Goal: Find specific page/section

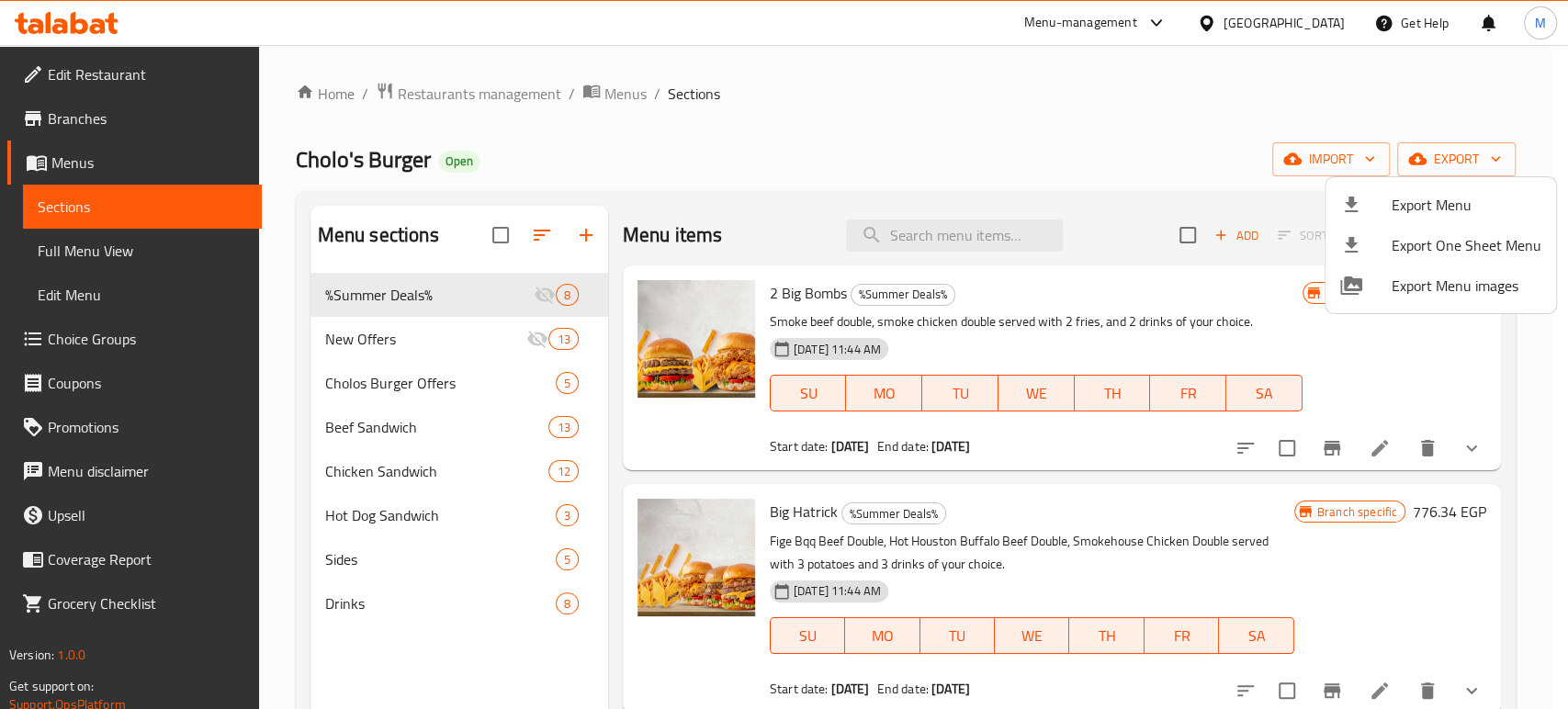
click at [1332, 14] on div at bounding box center [784, 354] width 1568 height 709
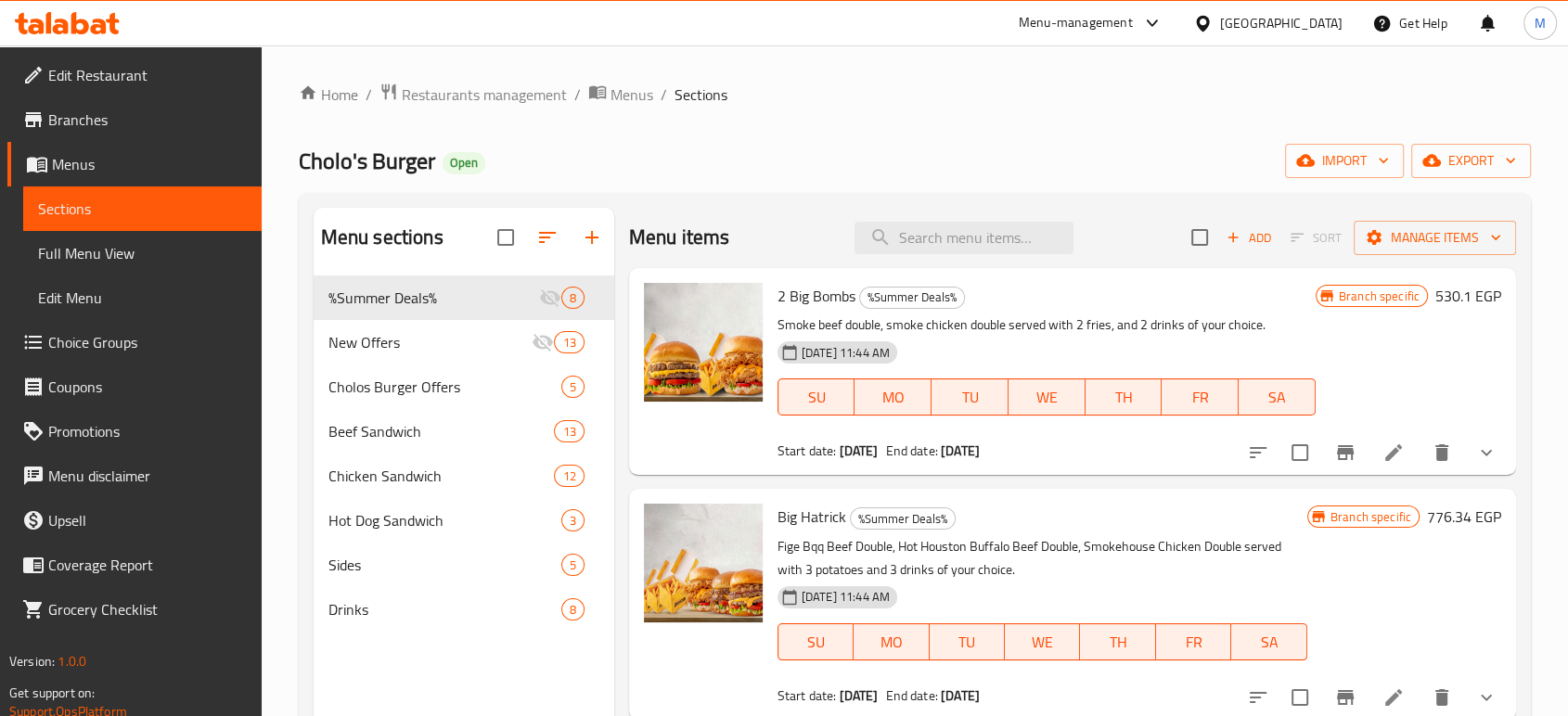
click at [1336, 22] on div "[GEOGRAPHIC_DATA]" at bounding box center [1281, 23] width 123 height 21
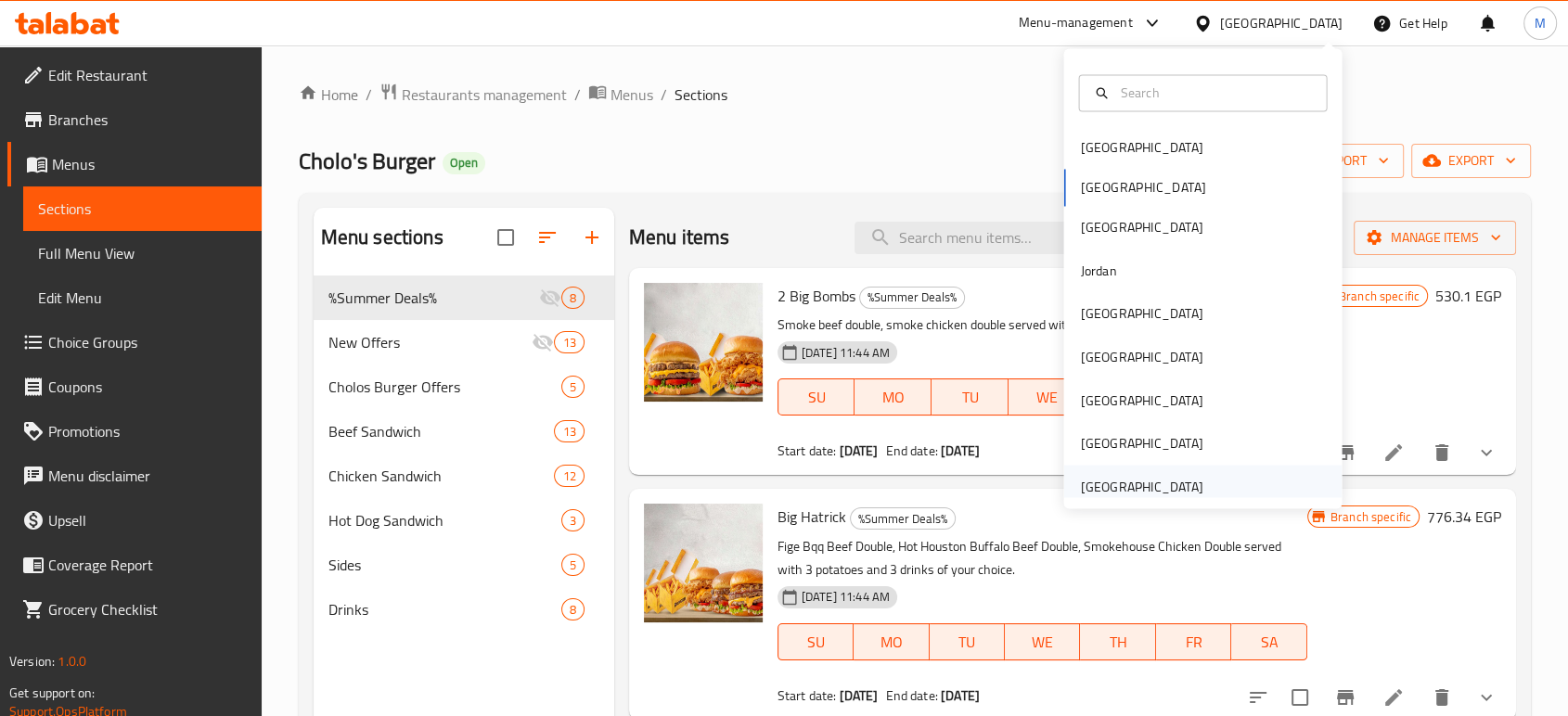
click at [1100, 486] on div "[GEOGRAPHIC_DATA]" at bounding box center [1141, 486] width 123 height 21
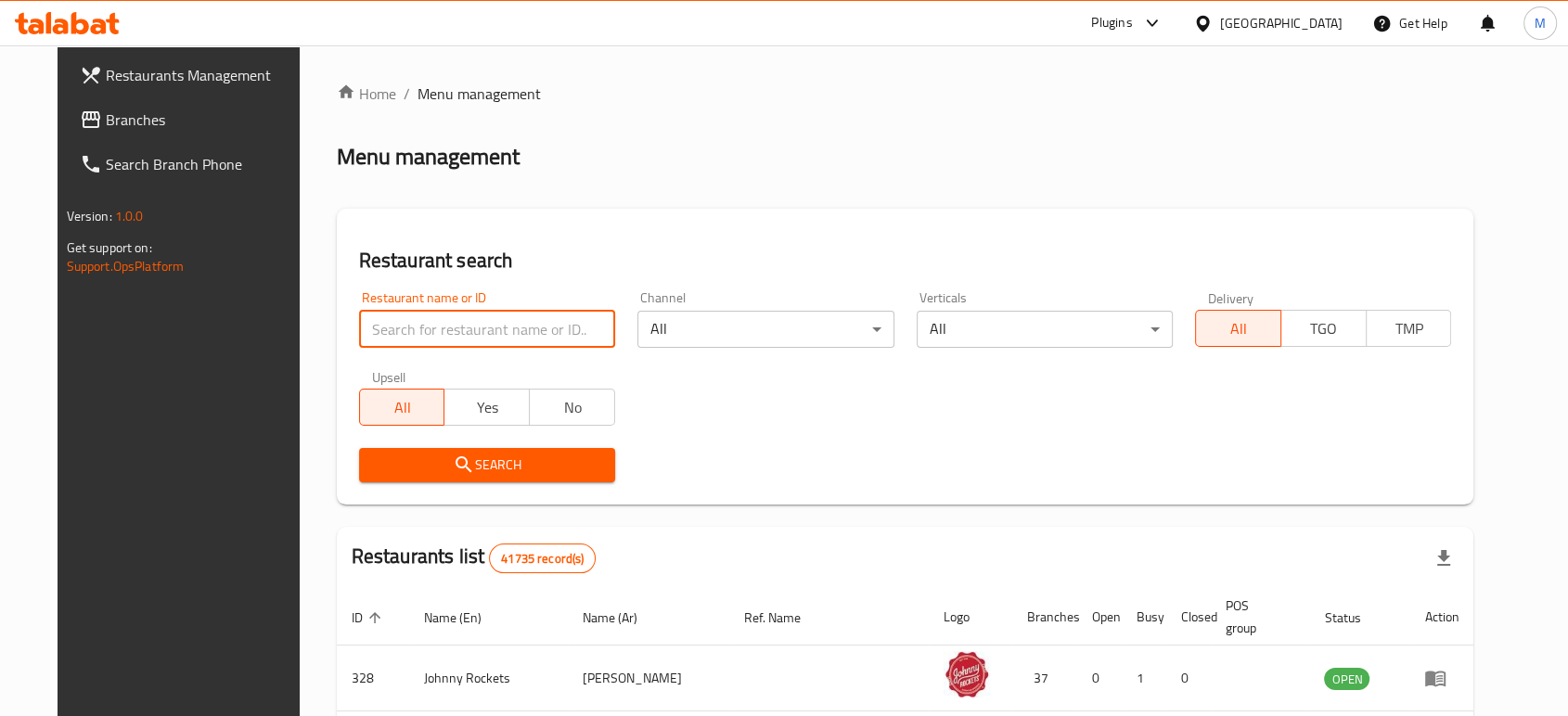
click at [525, 334] on input "search" at bounding box center [486, 330] width 256 height 37
paste input "779488"
type input "779488"
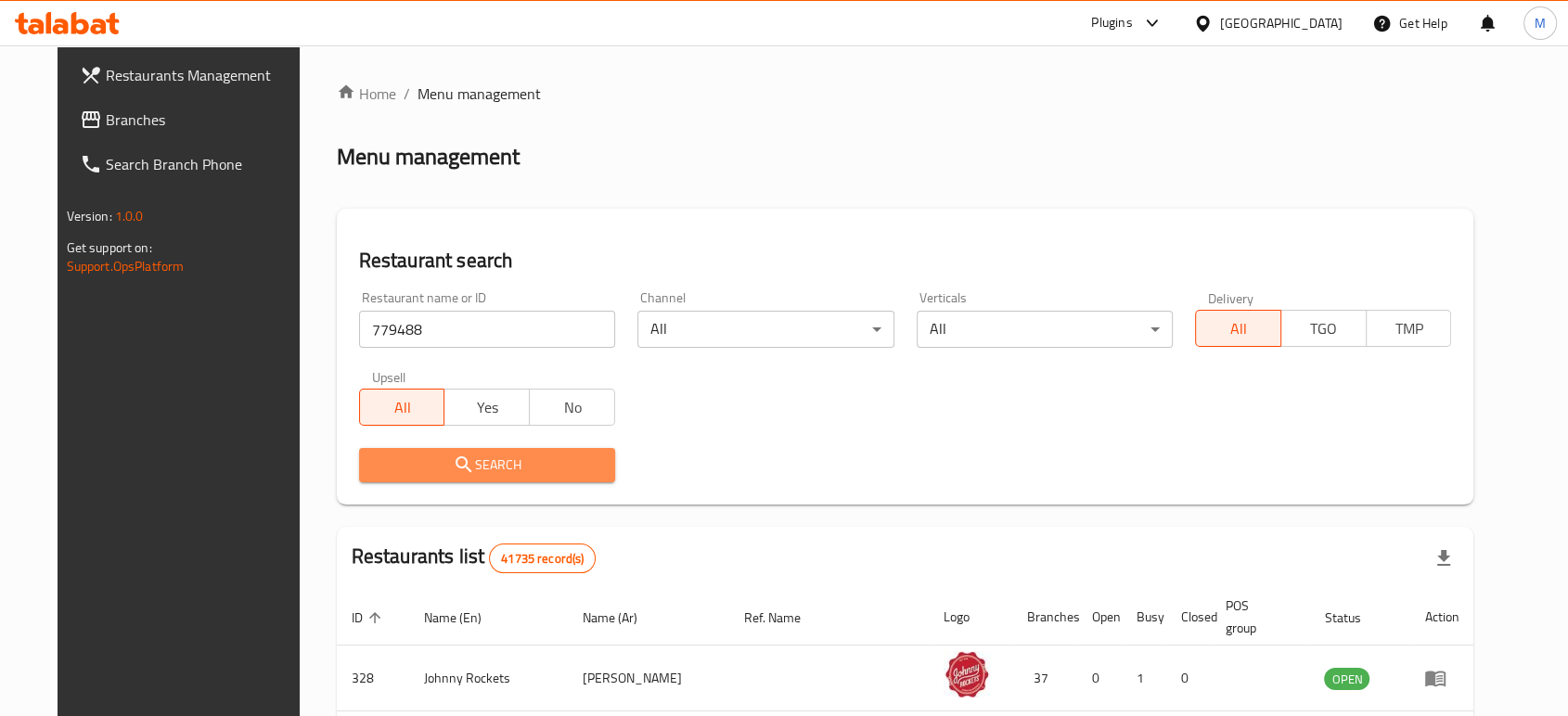
click at [500, 467] on span "Search" at bounding box center [487, 465] width 227 height 23
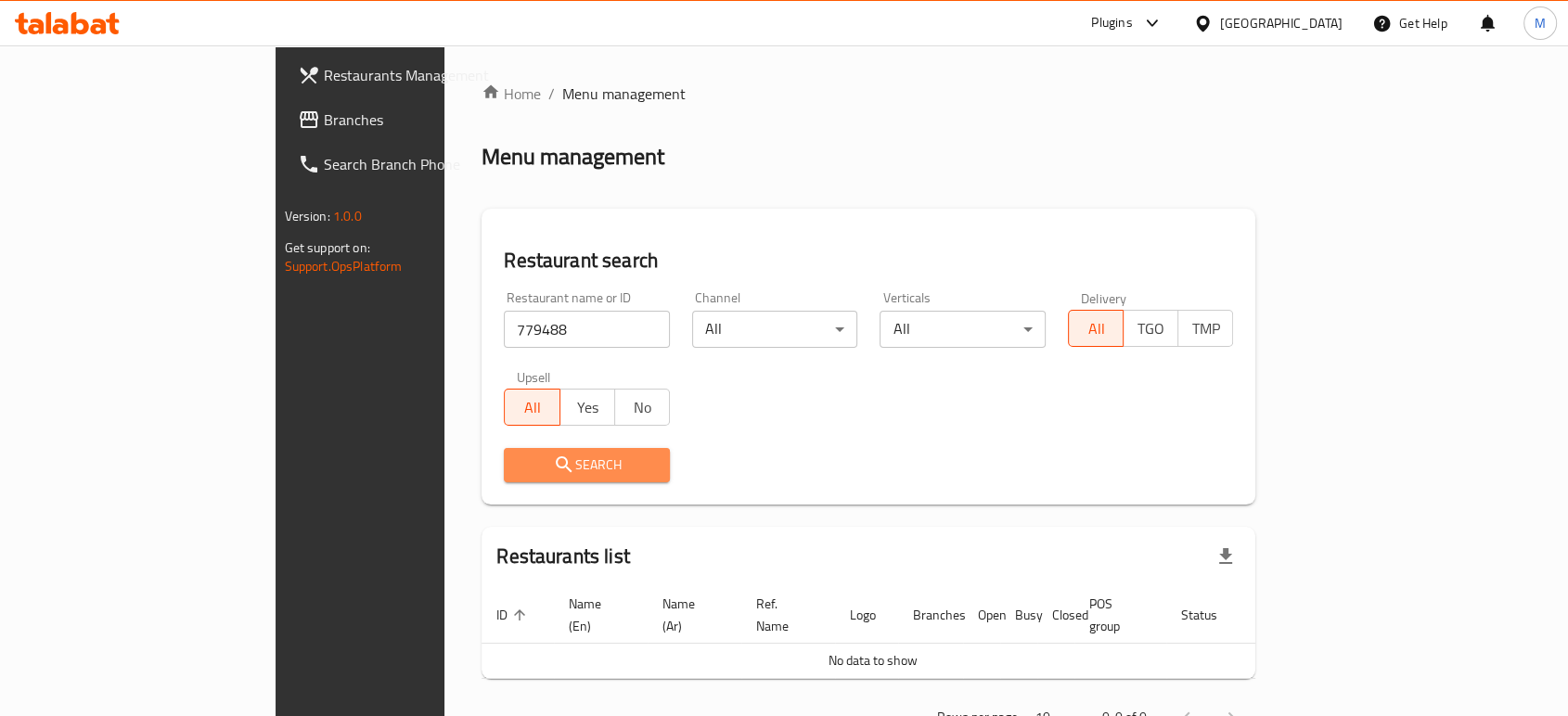
click at [518, 467] on span "Search" at bounding box center [587, 465] width 137 height 23
click at [1153, 22] on icon at bounding box center [1152, 23] width 22 height 22
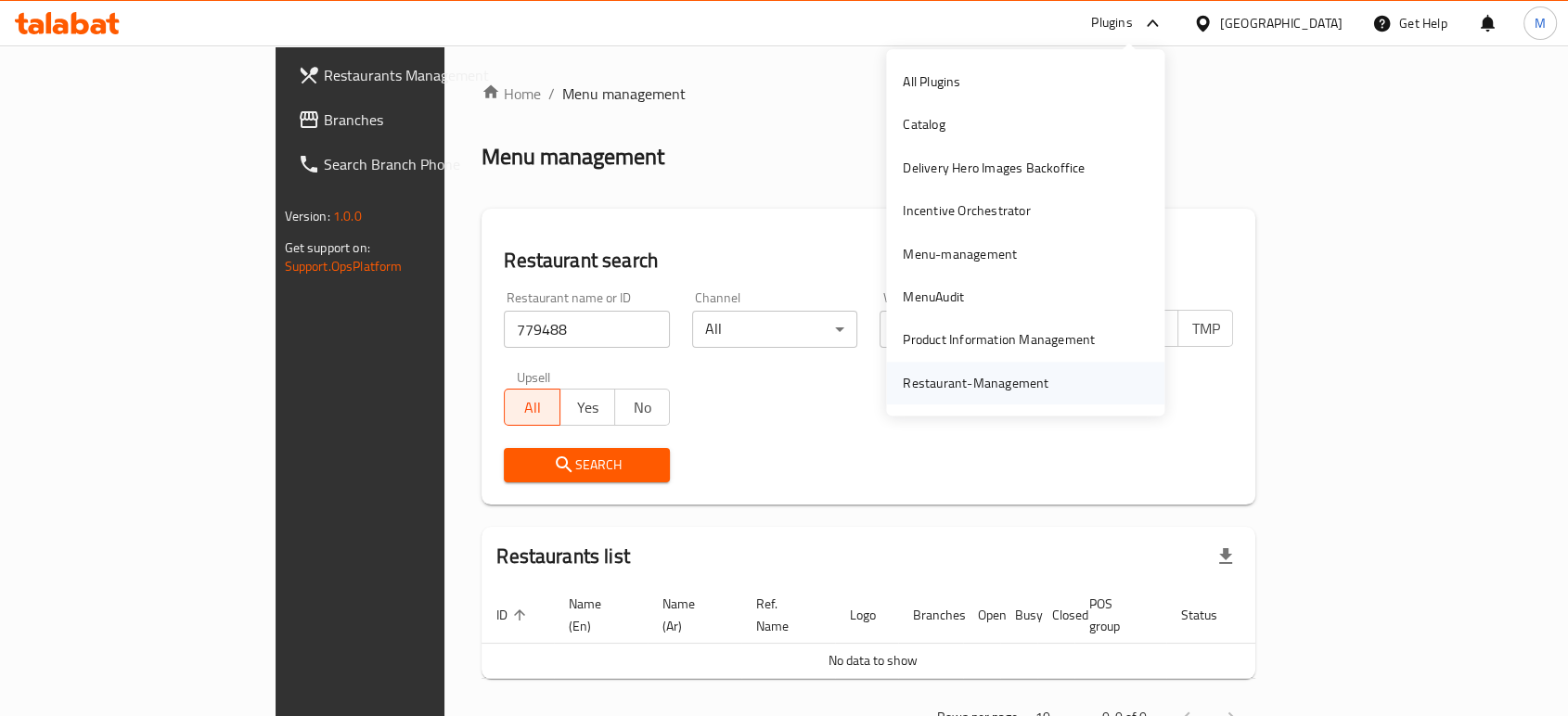
click at [934, 383] on div "Restaurant-Management" at bounding box center [975, 383] width 145 height 21
